Goal: Communication & Community: Share content

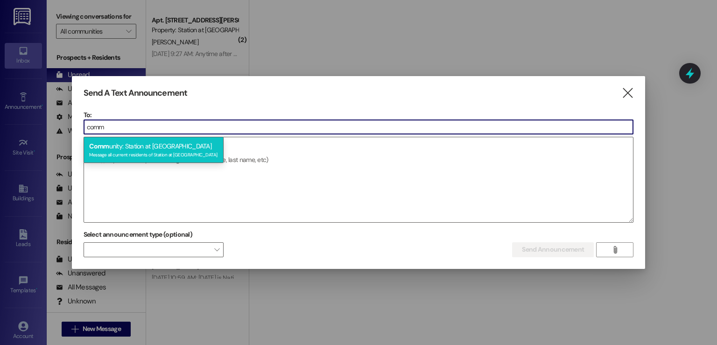
type input "comm"
click at [154, 155] on div "Message all current residents of Station at [GEOGRAPHIC_DATA]" at bounding box center [153, 154] width 129 height 8
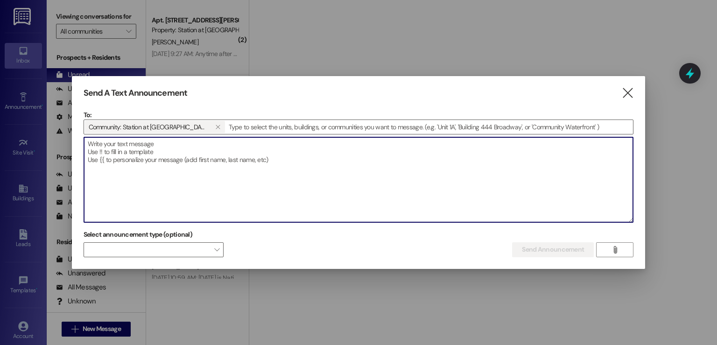
click at [88, 148] on textarea at bounding box center [359, 179] width 550 height 85
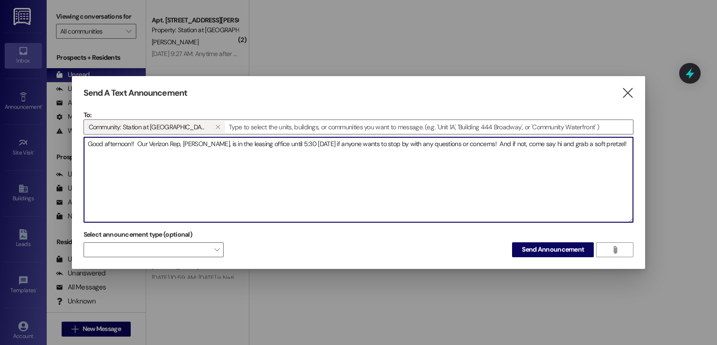
drag, startPoint x: 484, startPoint y: 143, endPoint x: 493, endPoint y: 145, distance: 9.9
click at [493, 145] on textarea "Good afternoon!! Our Verizon Rep, [PERSON_NAME], is in the leasing office until…" at bounding box center [359, 179] width 550 height 85
click at [615, 145] on textarea "Good afternoon!! Our Verizon Rep, [PERSON_NAME], is in the leasing office until…" at bounding box center [359, 179] width 550 height 85
type textarea "Good afternoon!! Our Verizon Rep, [PERSON_NAME], is in the leasing office until…"
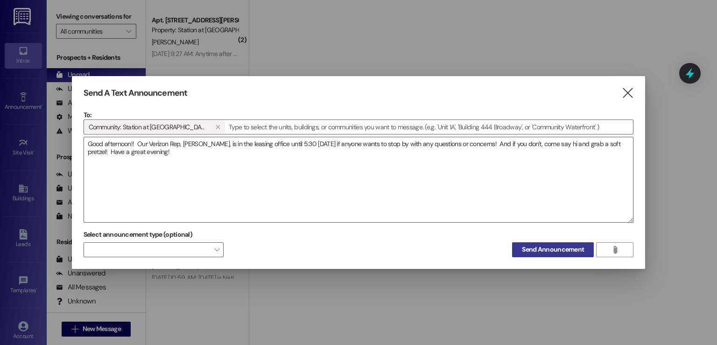
click at [556, 248] on span "Send Announcement" at bounding box center [553, 250] width 62 height 10
